Goal: Find specific fact: Find specific fact

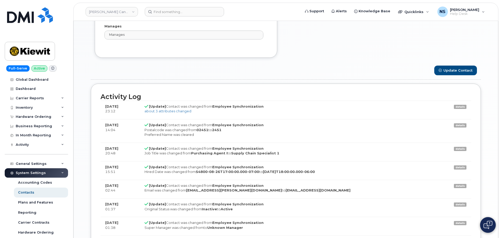
scroll to position [15, 0]
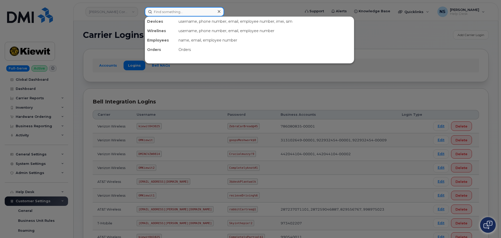
click at [177, 13] on input at bounding box center [184, 11] width 79 height 9
paste input "3475154152"
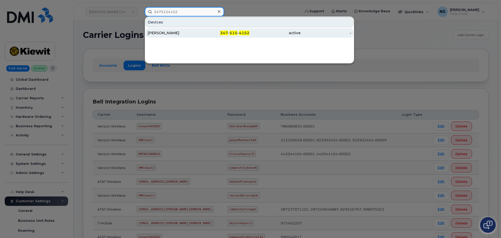
type input "3475154152"
click at [172, 31] on div "[PERSON_NAME]" at bounding box center [173, 32] width 51 height 5
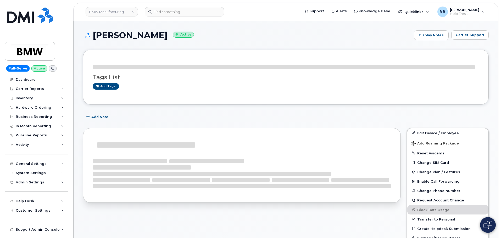
click at [154, 35] on h1 "[PERSON_NAME] Active" at bounding box center [247, 35] width 328 height 9
copy h1 "[PERSON_NAME]"
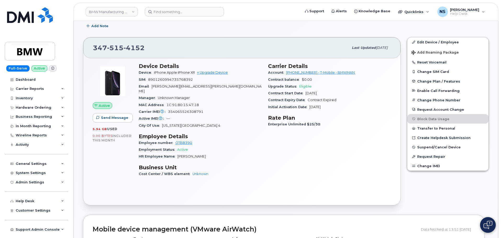
scroll to position [79, 0]
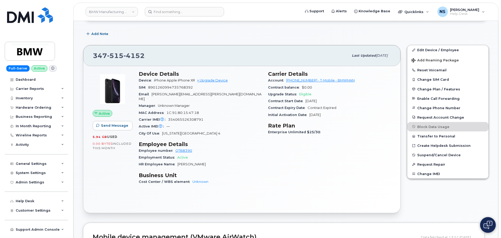
click at [167, 86] on span "8901260994735768392" at bounding box center [170, 88] width 45 height 4
copy span "8901260994735768392"
click at [234, 117] on div "Carrier IMEI Carrier IMEI is reported during the last billing cycle or change o…" at bounding box center [200, 119] width 123 height 7
click at [186, 87] on span "8901260994735768392" at bounding box center [170, 88] width 45 height 4
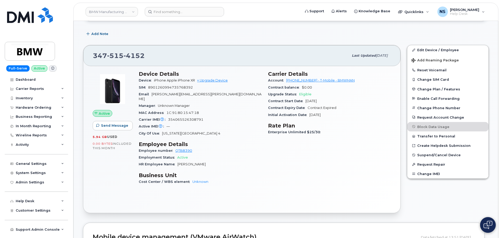
click at [195, 118] on span "354065526308791" at bounding box center [185, 120] width 35 height 4
copy span "354065526308791"
click at [131, 55] on span "4152" at bounding box center [134, 56] width 21 height 8
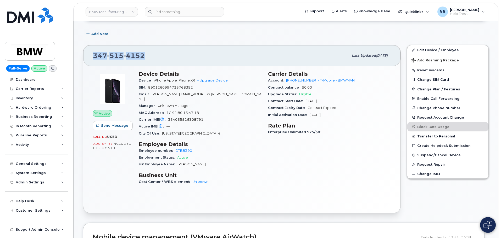
click at [131, 55] on span "4152" at bounding box center [134, 56] width 21 height 8
copy span "[PHONE_NUMBER]"
click at [198, 103] on div "Manager Unknown Manager" at bounding box center [200, 106] width 123 height 7
click at [229, 116] on div "Carrier IMEI Carrier IMEI is reported during the last billing cycle or change o…" at bounding box center [200, 119] width 123 height 7
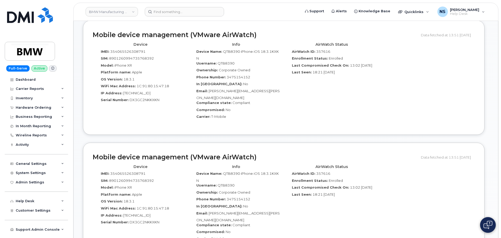
scroll to position [283, 0]
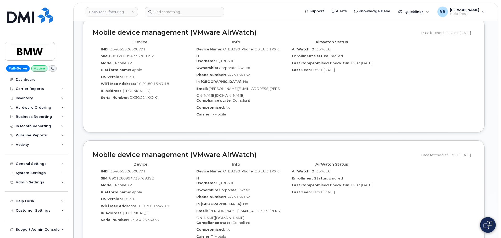
click at [138, 96] on span "DX3GC2NKKXKN" at bounding box center [145, 98] width 30 height 4
copy span "DX3GC2NKKXKN"
click at [197, 112] on label "Carrier:" at bounding box center [203, 114] width 14 height 5
click at [131, 75] on span "18.3.1" at bounding box center [129, 77] width 11 height 4
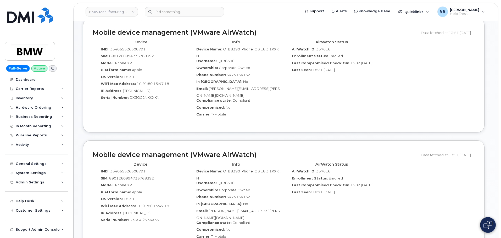
click at [171, 95] on div "Serial Number: DX3GC2NKKXKN" at bounding box center [141, 98] width 88 height 7
drag, startPoint x: 323, startPoint y: 50, endPoint x: 323, endPoint y: 47, distance: 3.7
click at [323, 54] on label "Enrollment Status:" at bounding box center [310, 56] width 36 height 5
